Goal: Register for event/course

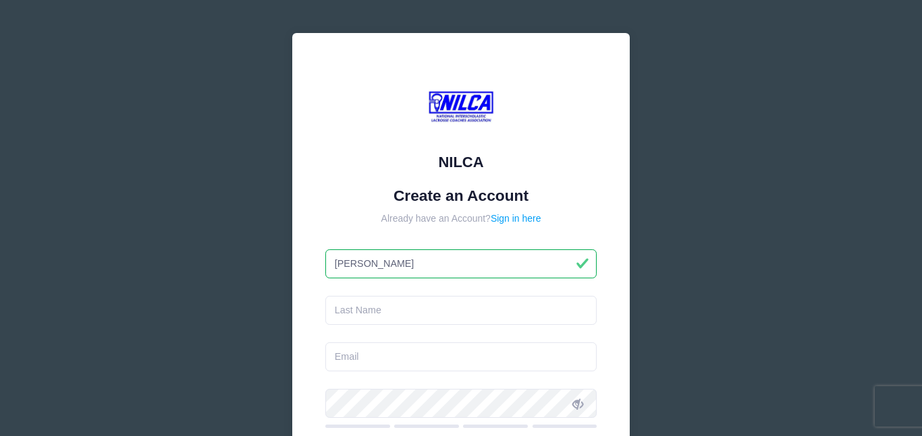
type input "[PERSON_NAME]"
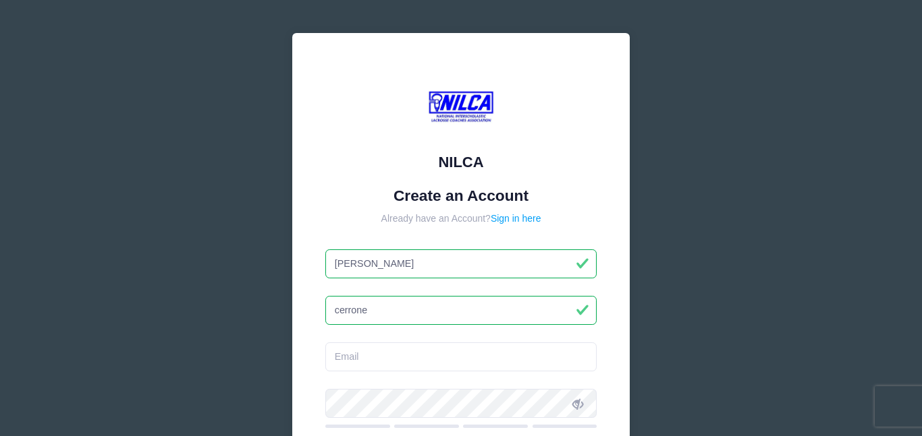
type input "cerrone"
click at [591, 137] on div at bounding box center [461, 109] width 272 height 86
click at [381, 360] on input "pcerrone" at bounding box center [461, 357] width 272 height 29
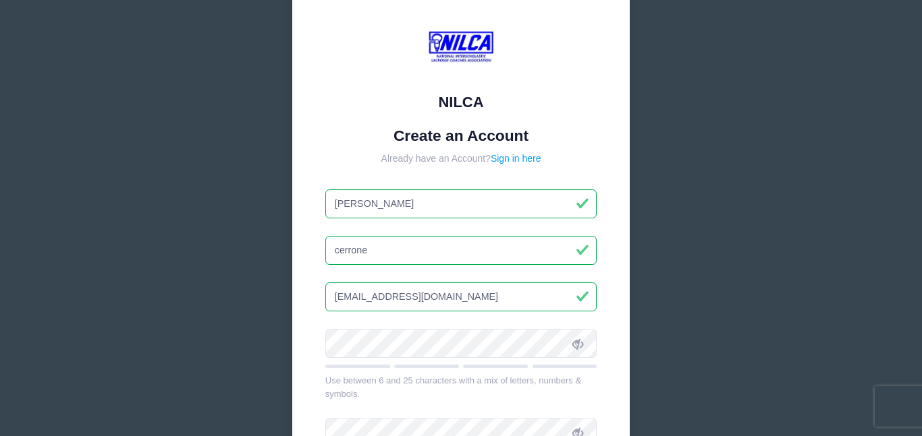
scroll to position [65, 0]
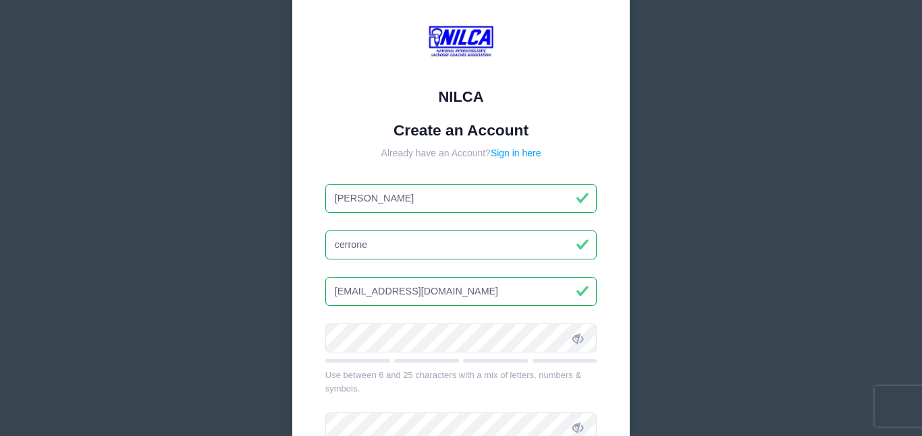
type input "[EMAIL_ADDRESS][DOMAIN_NAME]"
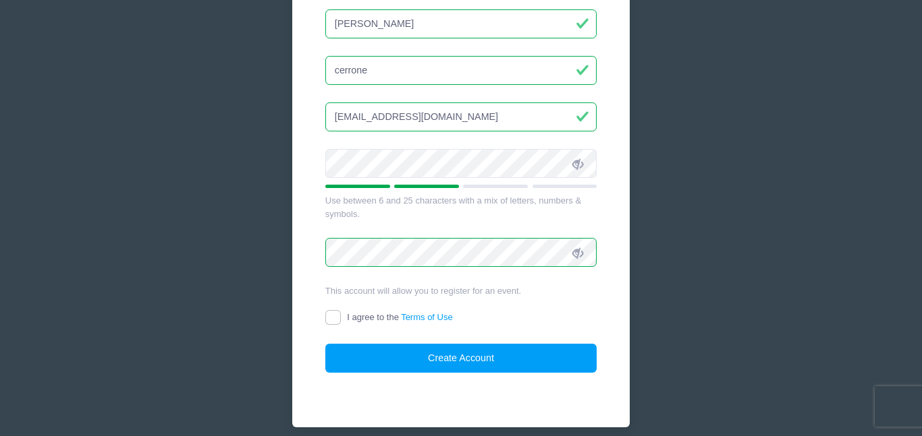
scroll to position [244, 0]
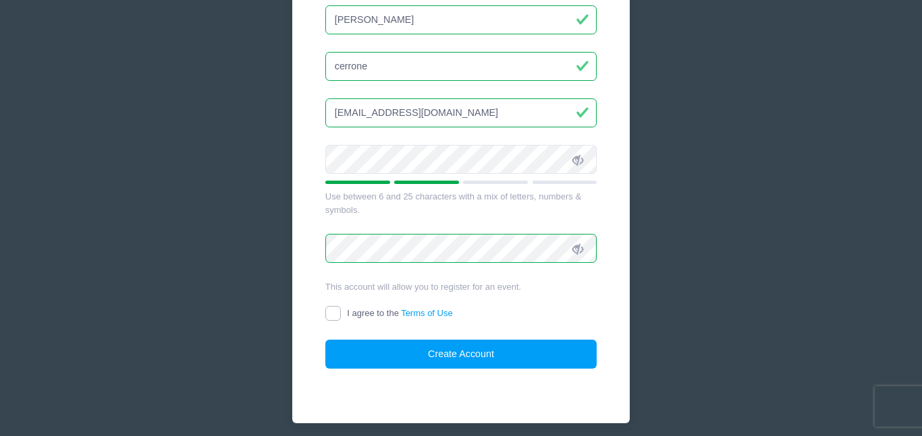
click at [335, 314] on input "I agree to the Terms of Use" at bounding box center [333, 314] width 16 height 16
checkbox input "true"
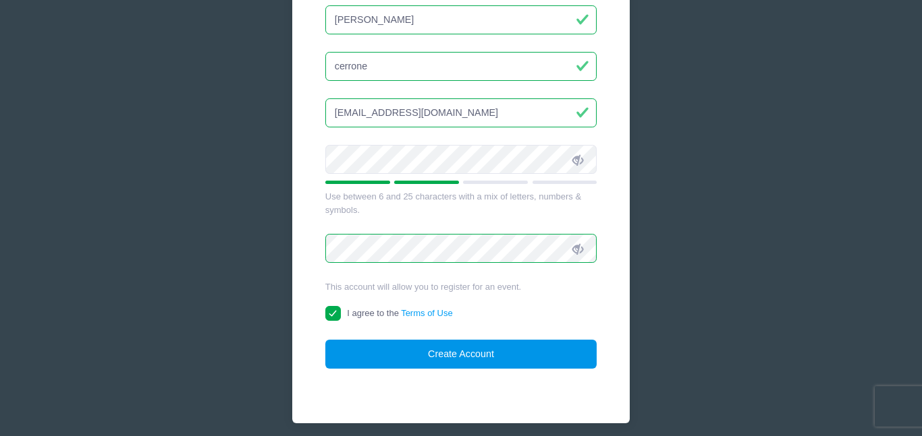
click at [387, 350] on button "Create Account" at bounding box center [461, 354] width 272 height 29
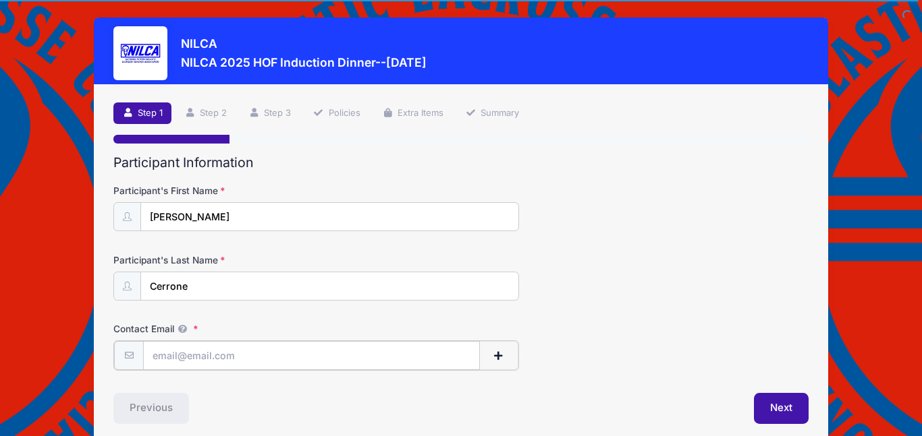
click at [227, 361] on input "Contact Email" at bounding box center [311, 355] width 337 height 29
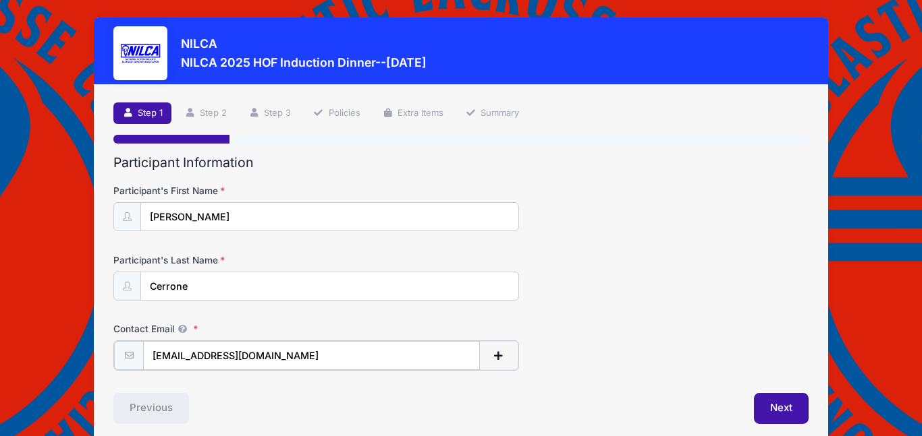
scroll to position [59, 0]
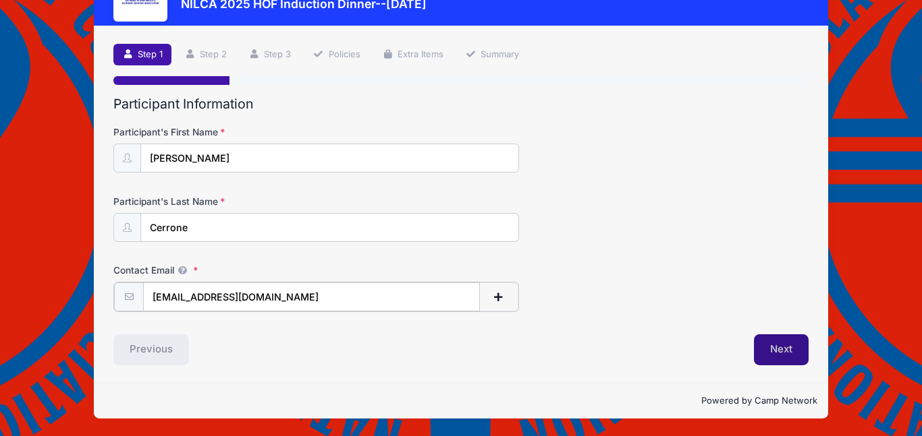
type input "[EMAIL_ADDRESS][DOMAIN_NAME]"
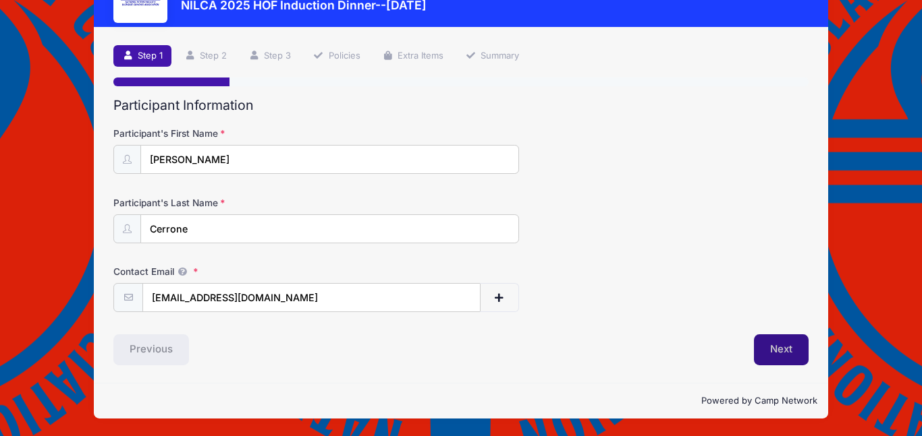
click at [785, 349] on button "Next" at bounding box center [781, 350] width 55 height 31
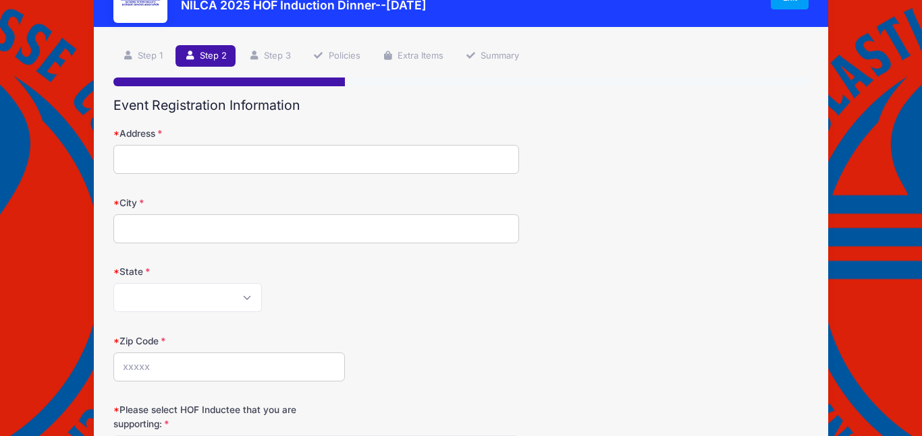
scroll to position [0, 0]
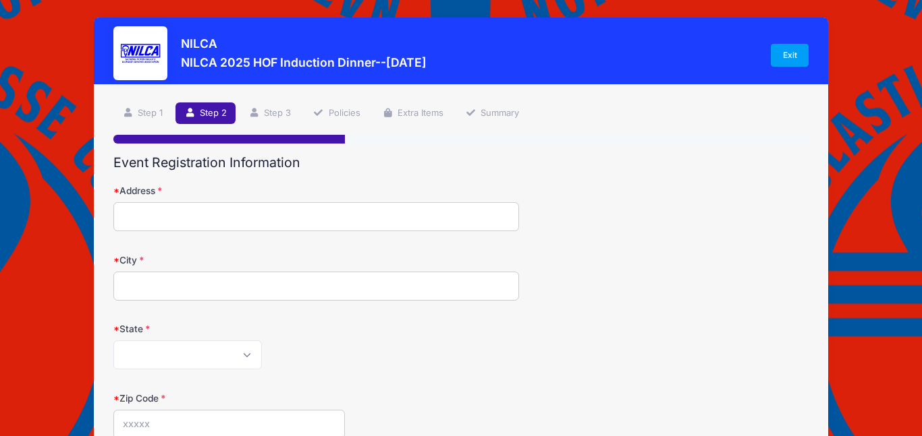
click at [171, 209] on input "Address" at bounding box center [315, 216] width 405 height 29
type input "3 candlewood court"
click at [148, 291] on input "City" at bounding box center [315, 286] width 405 height 29
type input "huntington"
click at [146, 350] on select "Alabama Alaska American Samoa Arizona Arkansas Armed Forces Africa Armed Forces…" at bounding box center [187, 355] width 148 height 29
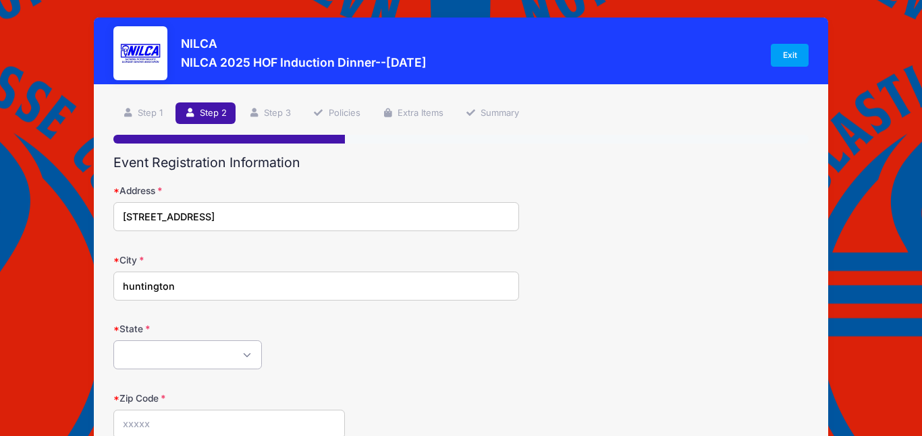
select select "NY"
click at [113, 341] on select "Alabama Alaska American Samoa Arizona Arkansas Armed Forces Africa Armed Forces…" at bounding box center [187, 355] width 148 height 29
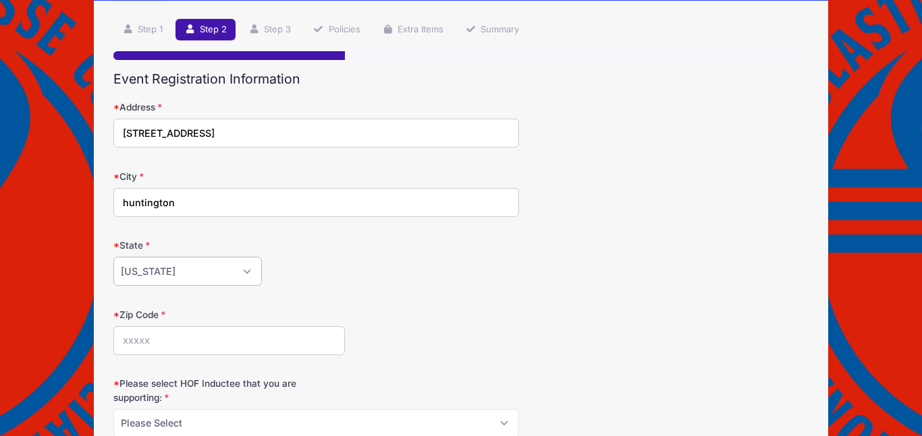
scroll to position [86, 0]
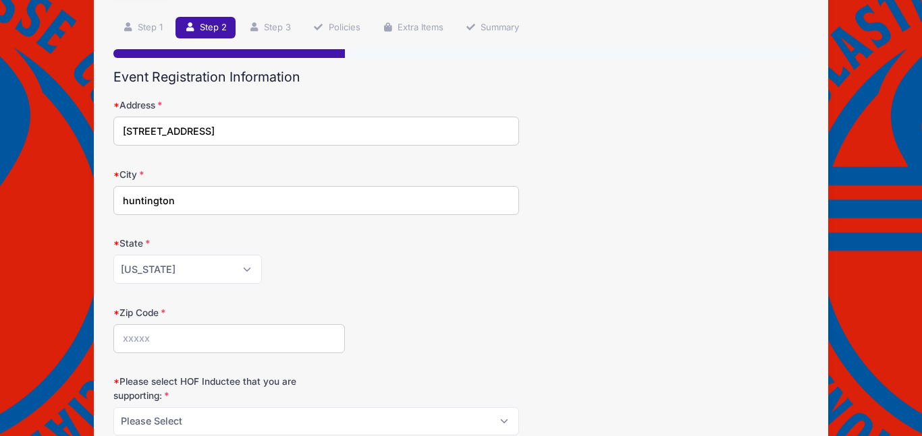
click at [154, 338] on input "Zip Code" at bounding box center [228, 338] width 231 height 29
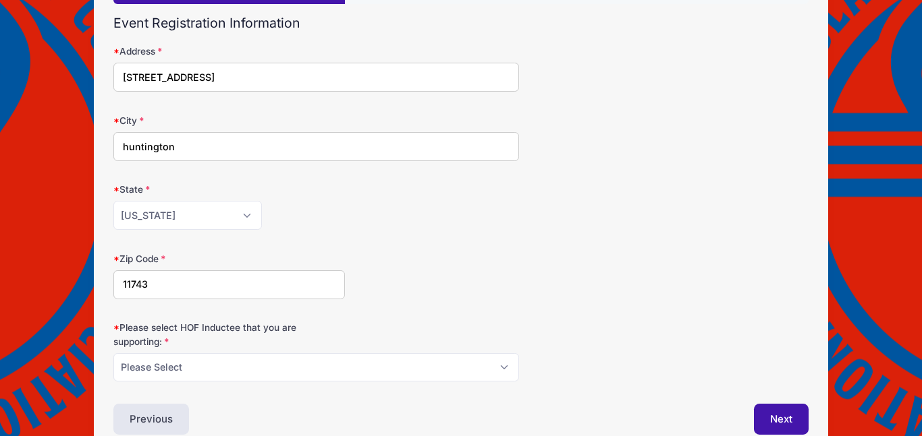
scroll to position [148, 0]
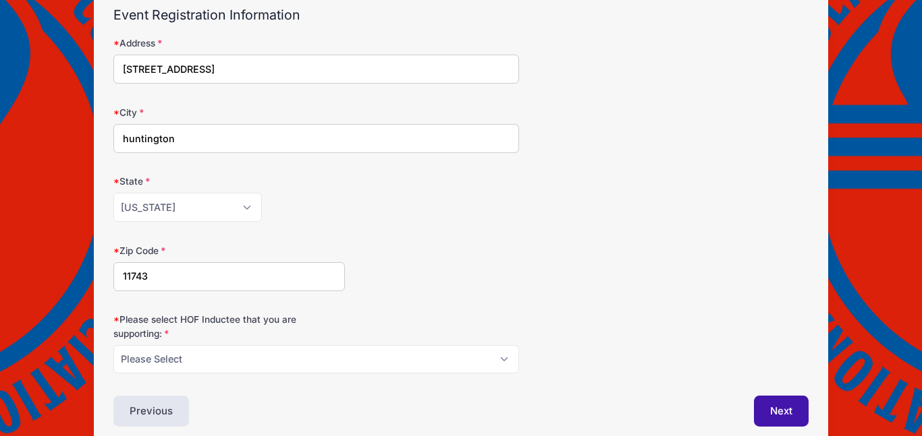
type input "11743"
click at [165, 356] on select "Please Select Dennis Bonn Charlie Burch Mike Delia Steve Finnell Bryan Kelly Ke…" at bounding box center [315, 359] width 405 height 29
select select "Dennis Bonn"
click at [113, 345] on select "Please Select Dennis Bonn Charlie Burch Mike Delia Steve Finnell Bryan Kelly Ke…" at bounding box center [315, 359] width 405 height 29
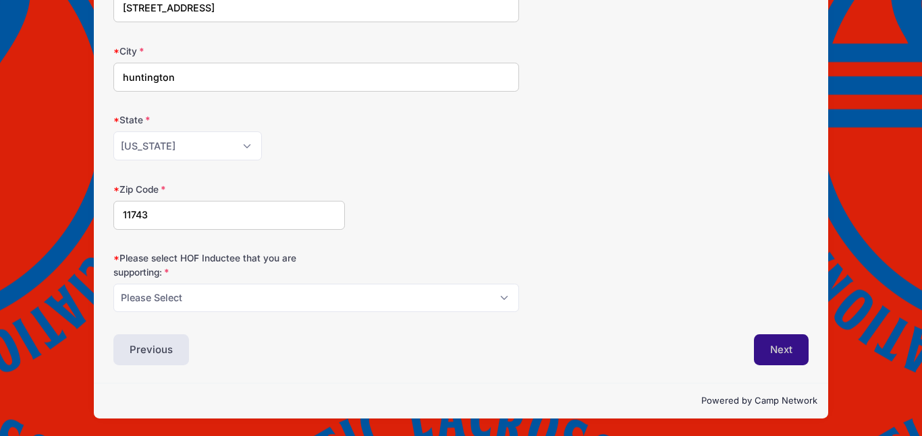
click at [786, 346] on button "Next" at bounding box center [781, 350] width 55 height 31
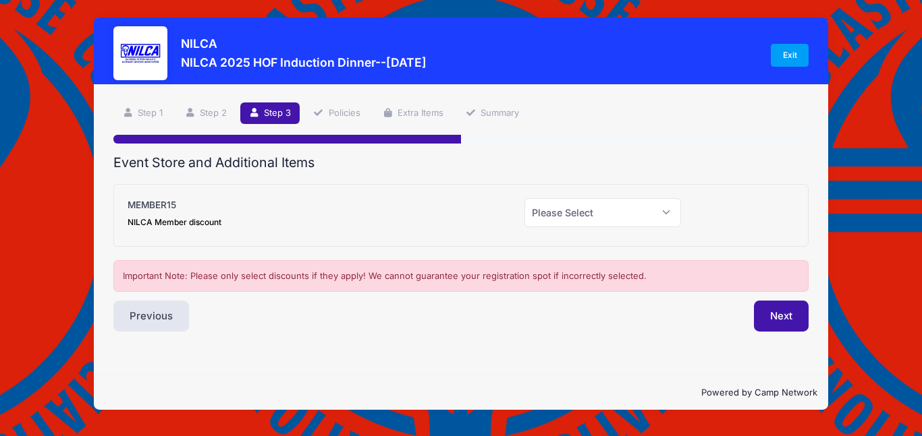
scroll to position [0, 0]
click at [617, 215] on select "Please Select Yes (-$15.00) No" at bounding box center [602, 212] width 157 height 29
select select "0"
click at [524, 198] on select "Please Select Yes (-$15.00) No" at bounding box center [602, 212] width 157 height 29
click at [776, 315] on button "Next" at bounding box center [781, 316] width 55 height 31
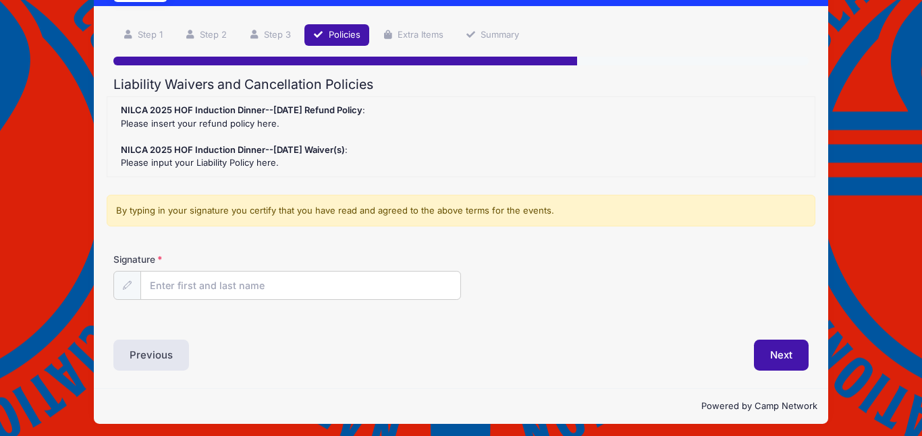
scroll to position [84, 0]
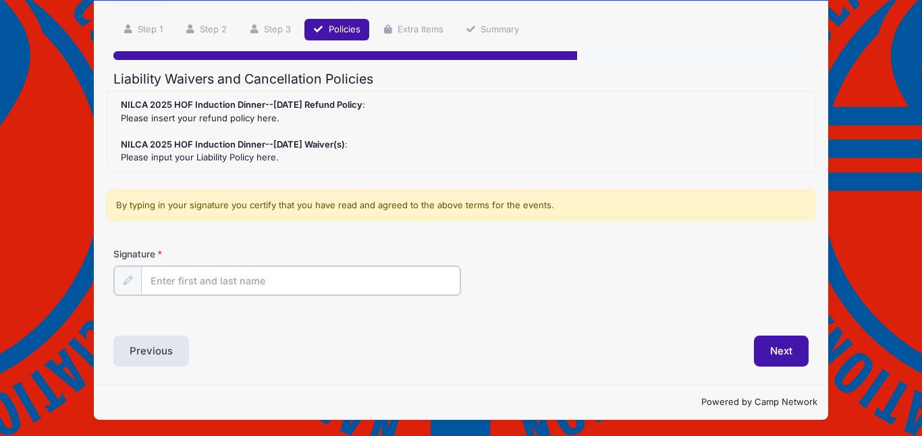
click at [217, 277] on input "Signature" at bounding box center [300, 280] width 319 height 29
type input "[PERSON_NAME]"
type input "Pete cerrone"
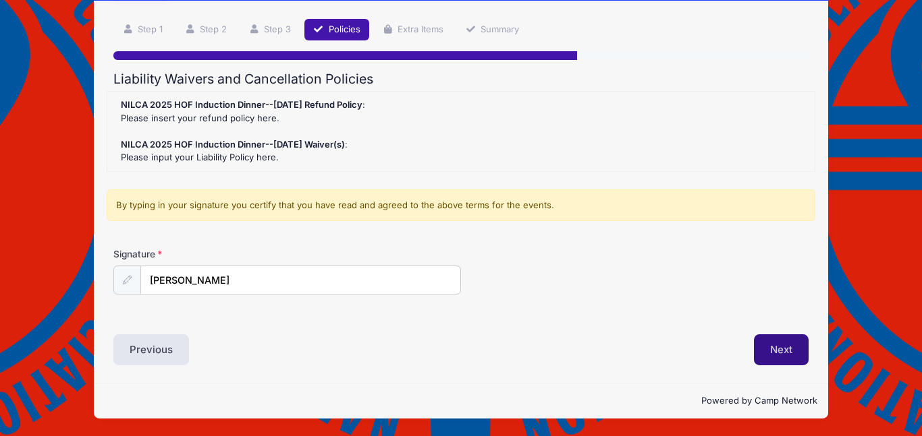
click at [770, 349] on button "Next" at bounding box center [781, 350] width 55 height 31
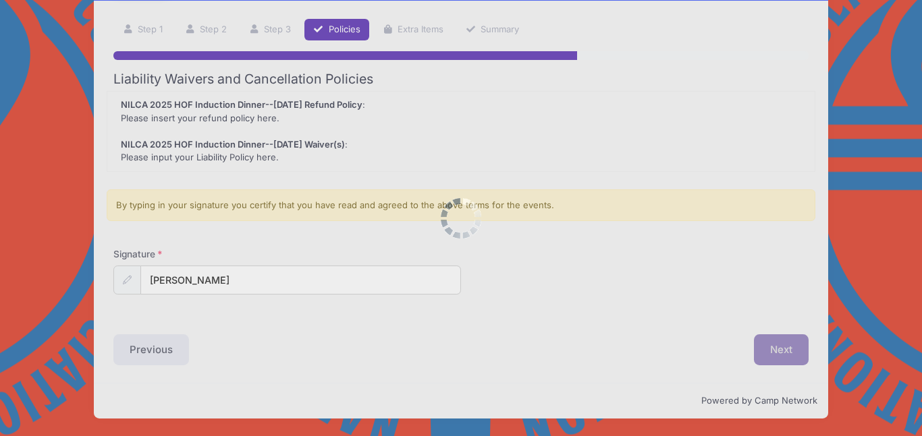
scroll to position [0, 0]
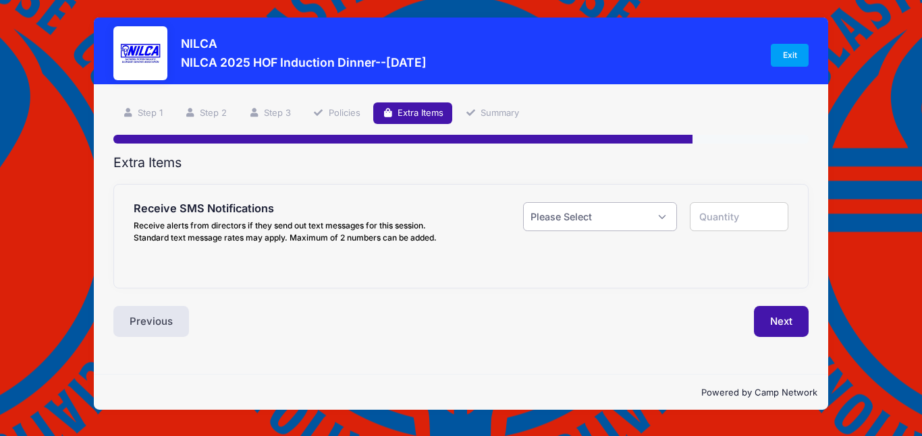
click at [644, 215] on select "Please Select Yes ($0.00) No" at bounding box center [600, 216] width 154 height 29
select select "1"
click at [523, 202] on select "Please Select Yes ($0.00) No" at bounding box center [600, 216] width 154 height 29
type input "1"
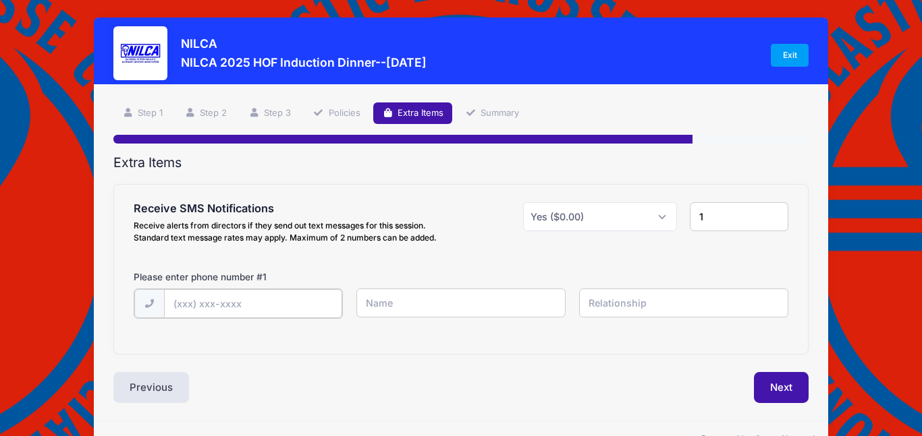
click at [229, 306] on input "text" at bounding box center [253, 303] width 179 height 29
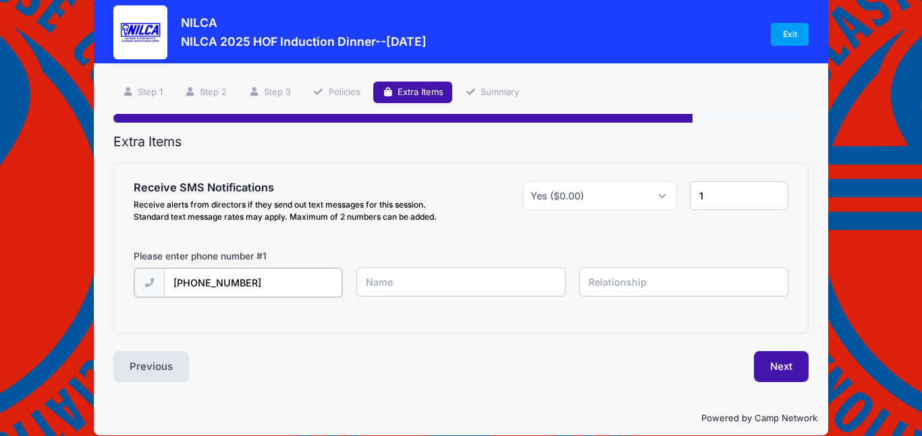
scroll to position [38, 0]
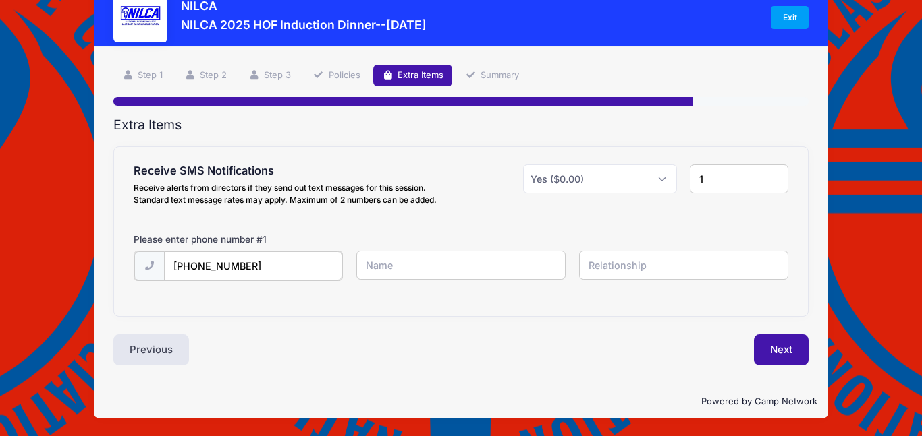
type input "(631) 921-2605"
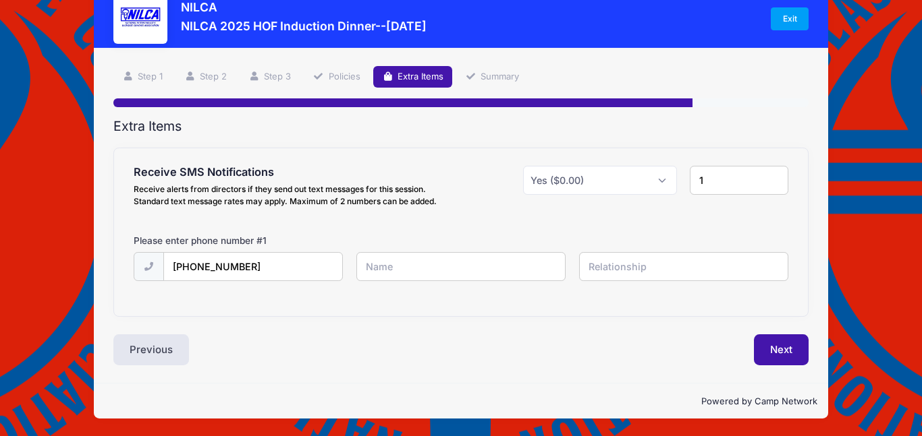
scroll to position [36, 0]
click at [607, 275] on input "text" at bounding box center [683, 266] width 209 height 29
click at [493, 264] on input "text" at bounding box center [460, 266] width 209 height 29
type input "[PERSON_NAME]"
type input "Pete cerrone"
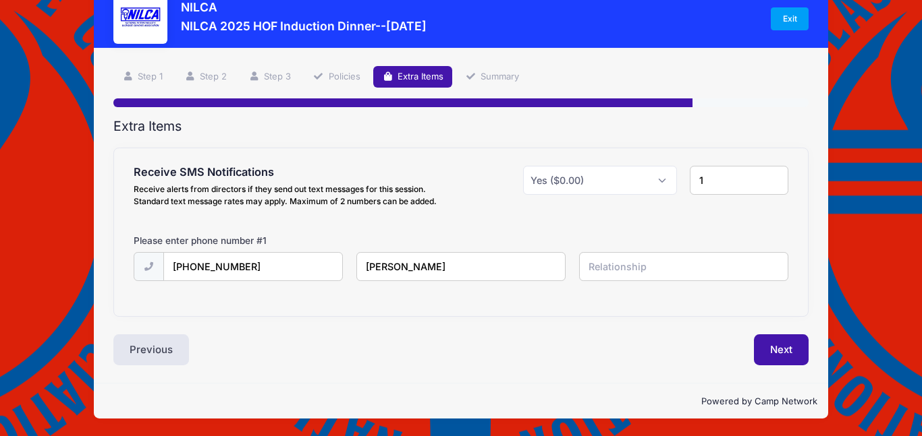
click at [668, 268] on input "text" at bounding box center [683, 266] width 209 height 29
type input "same"
click at [770, 354] on button "Next" at bounding box center [781, 350] width 55 height 31
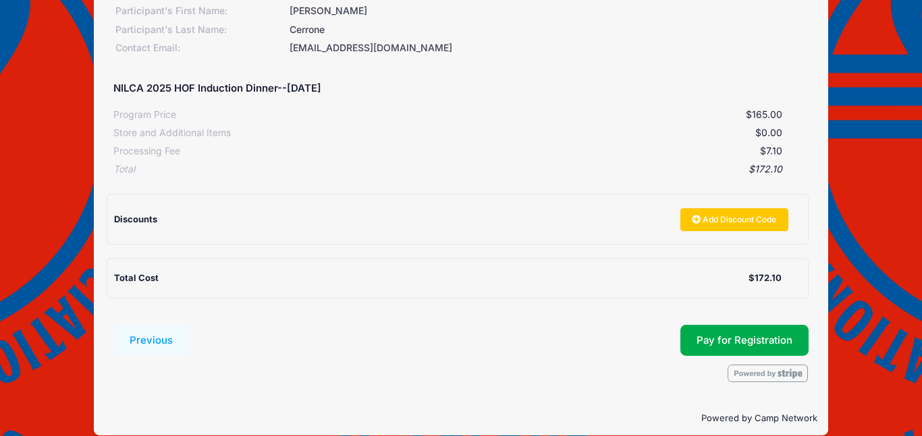
scroll to position [221, 0]
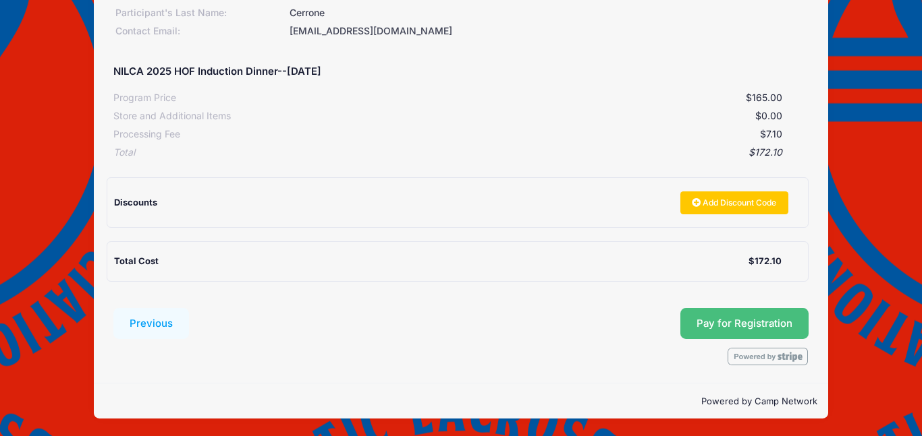
click at [708, 324] on button "Pay for Registration" at bounding box center [744, 323] width 128 height 31
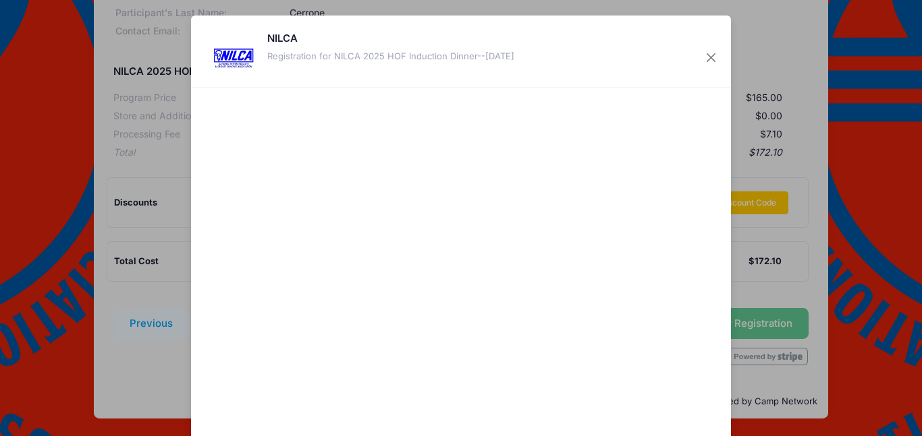
scroll to position [108, 0]
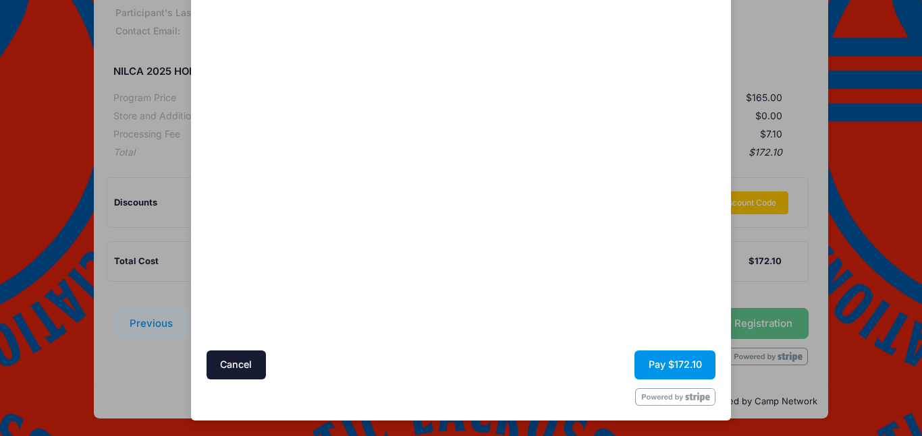
click at [667, 365] on button "Pay $172.10" at bounding box center [674, 365] width 81 height 29
